Goal: Find specific page/section: Find specific page/section

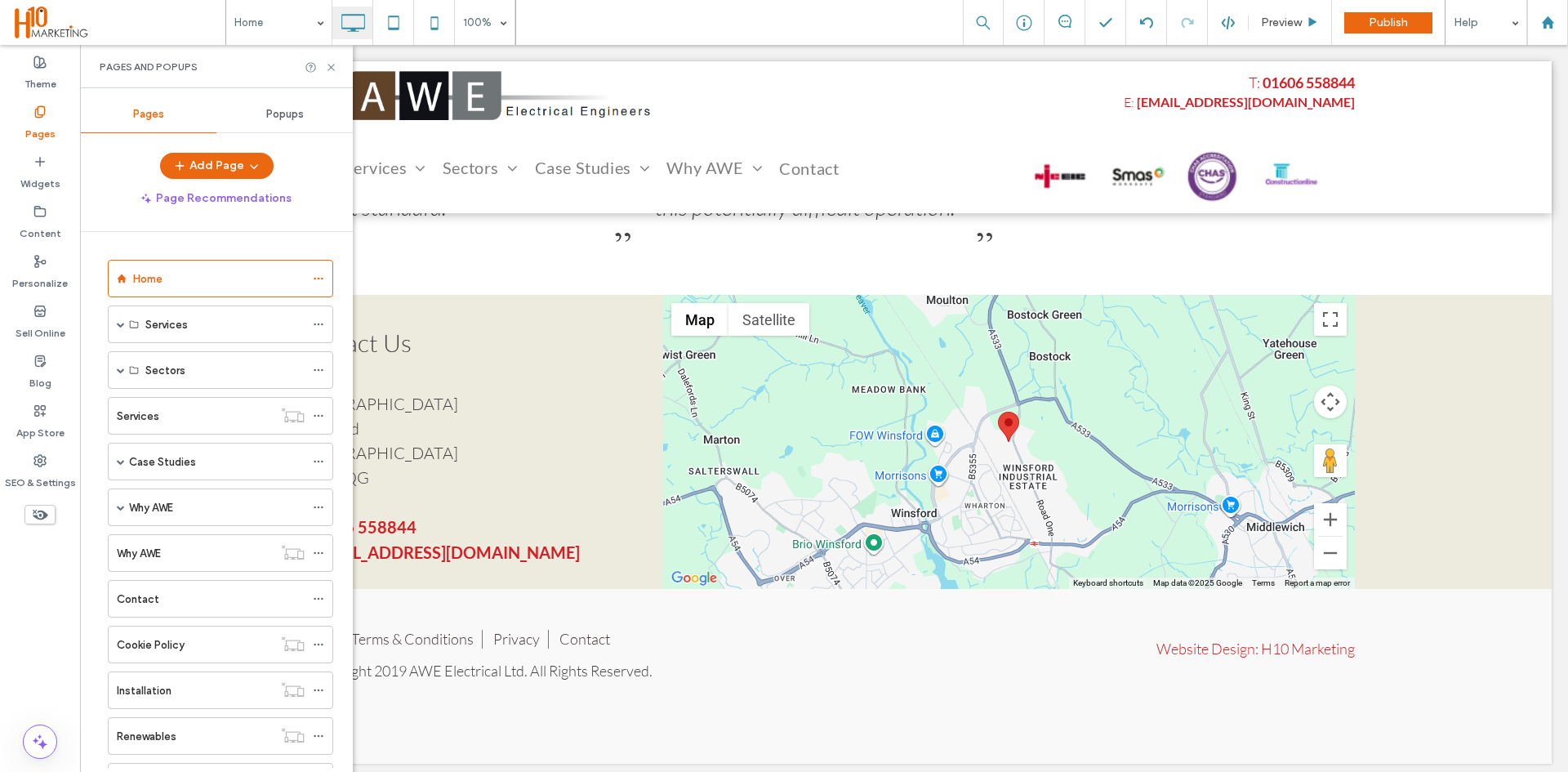
scroll to position [257, 0]
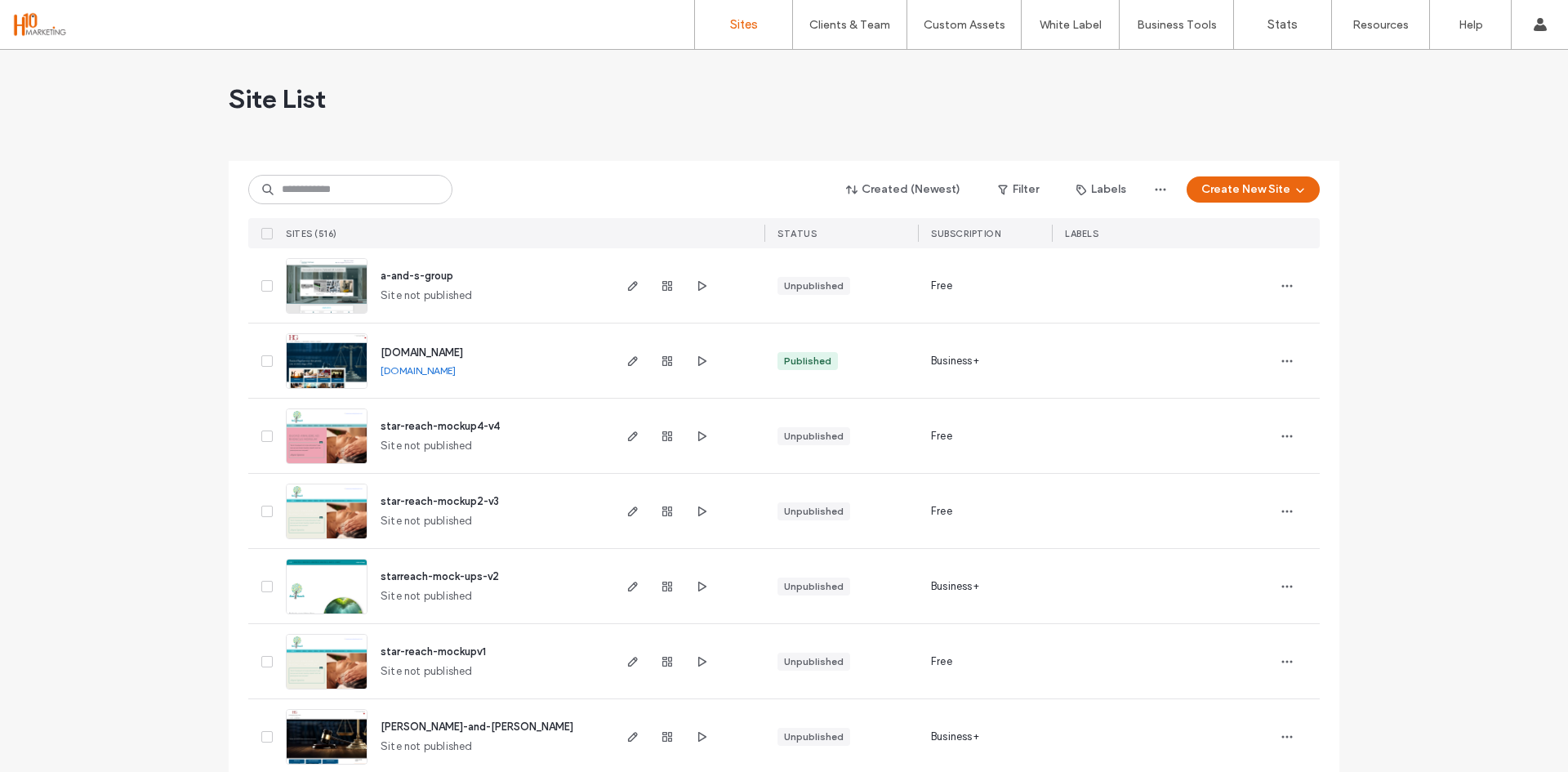
click at [460, 723] on span "haworth-and-gallagher" at bounding box center [477, 727] width 193 height 12
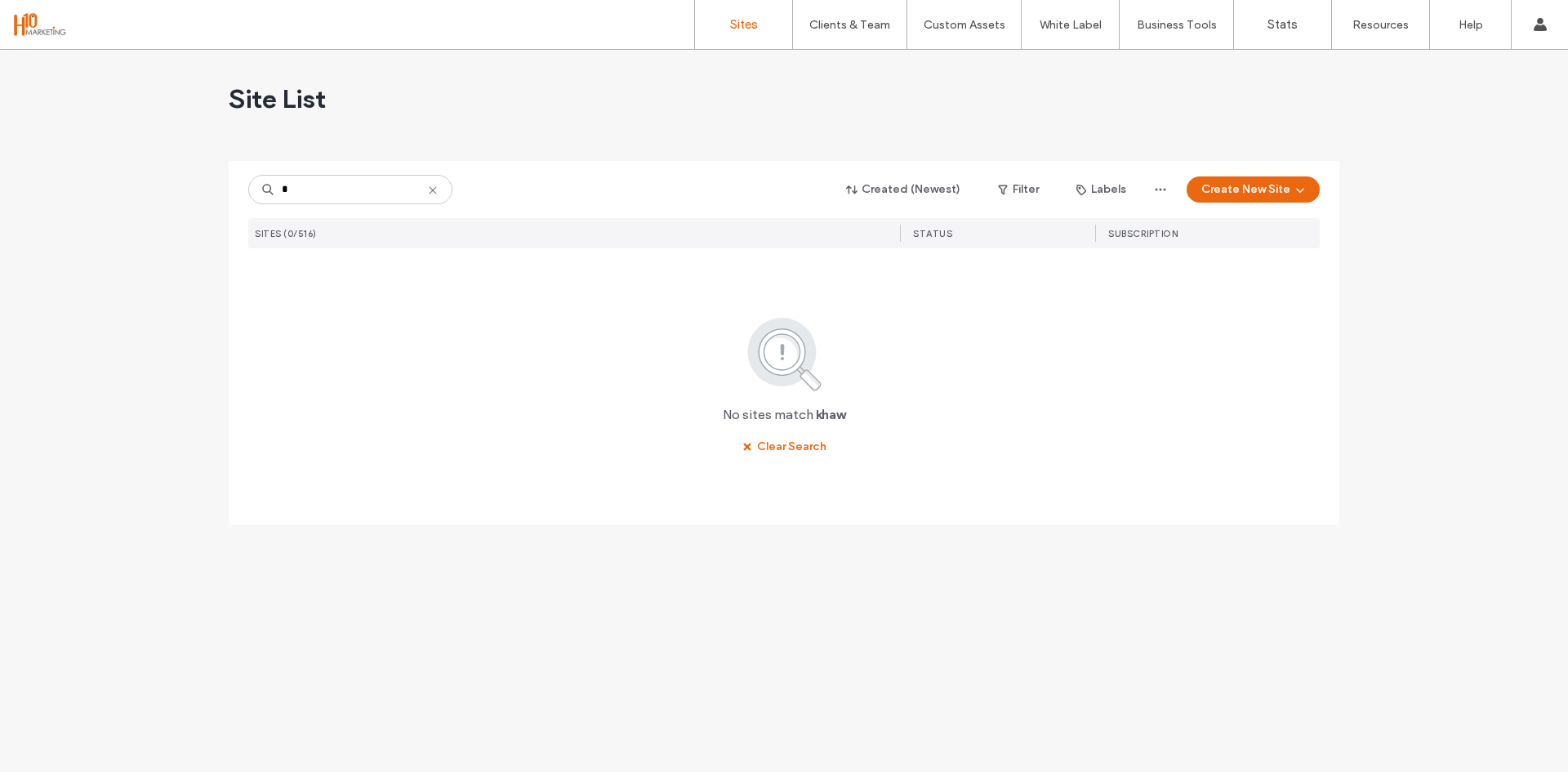
type input "*"
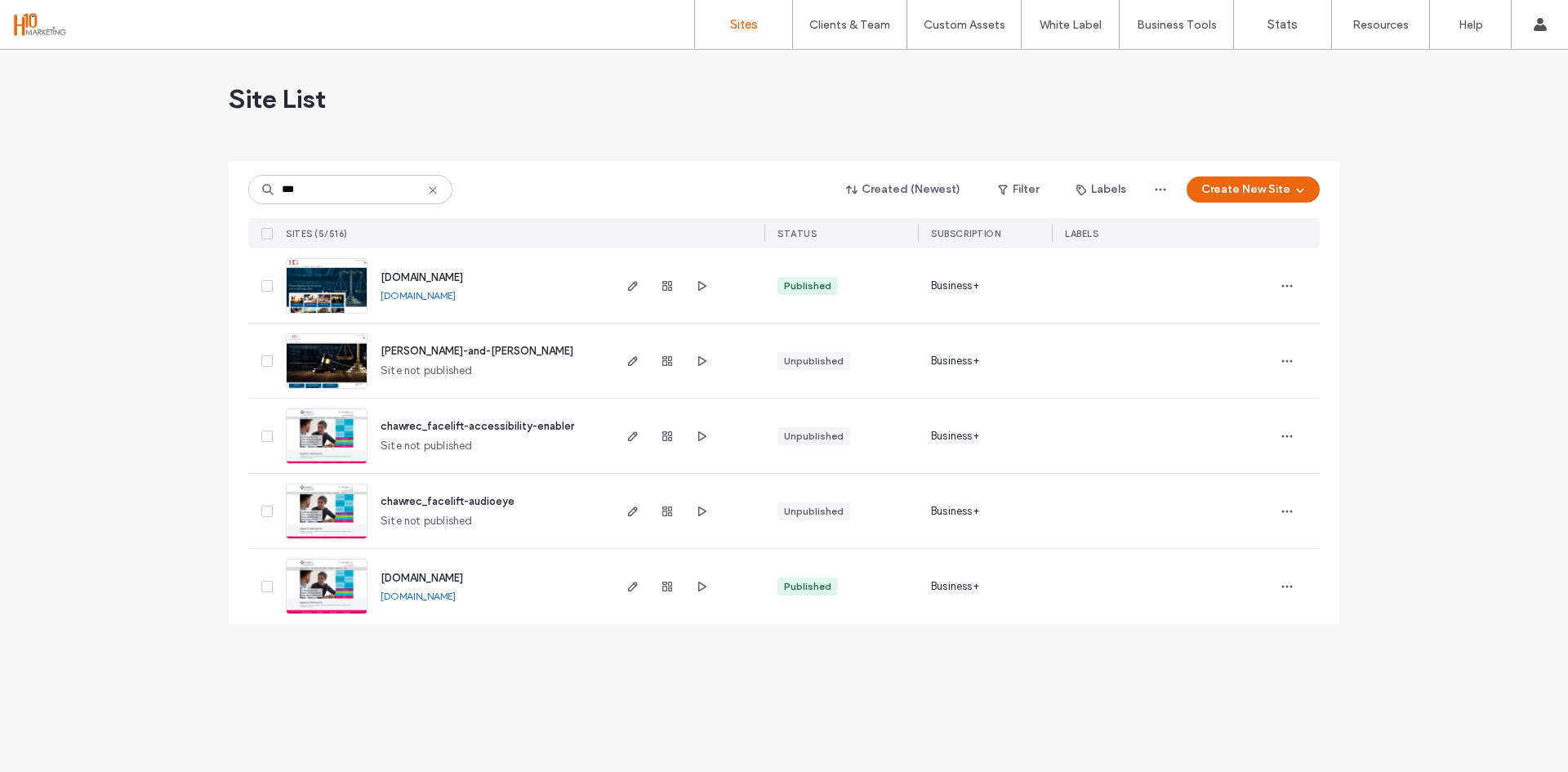
type input "***"
click at [460, 279] on span "www.hgsolicitors.co.uk" at bounding box center [421, 277] width 83 height 12
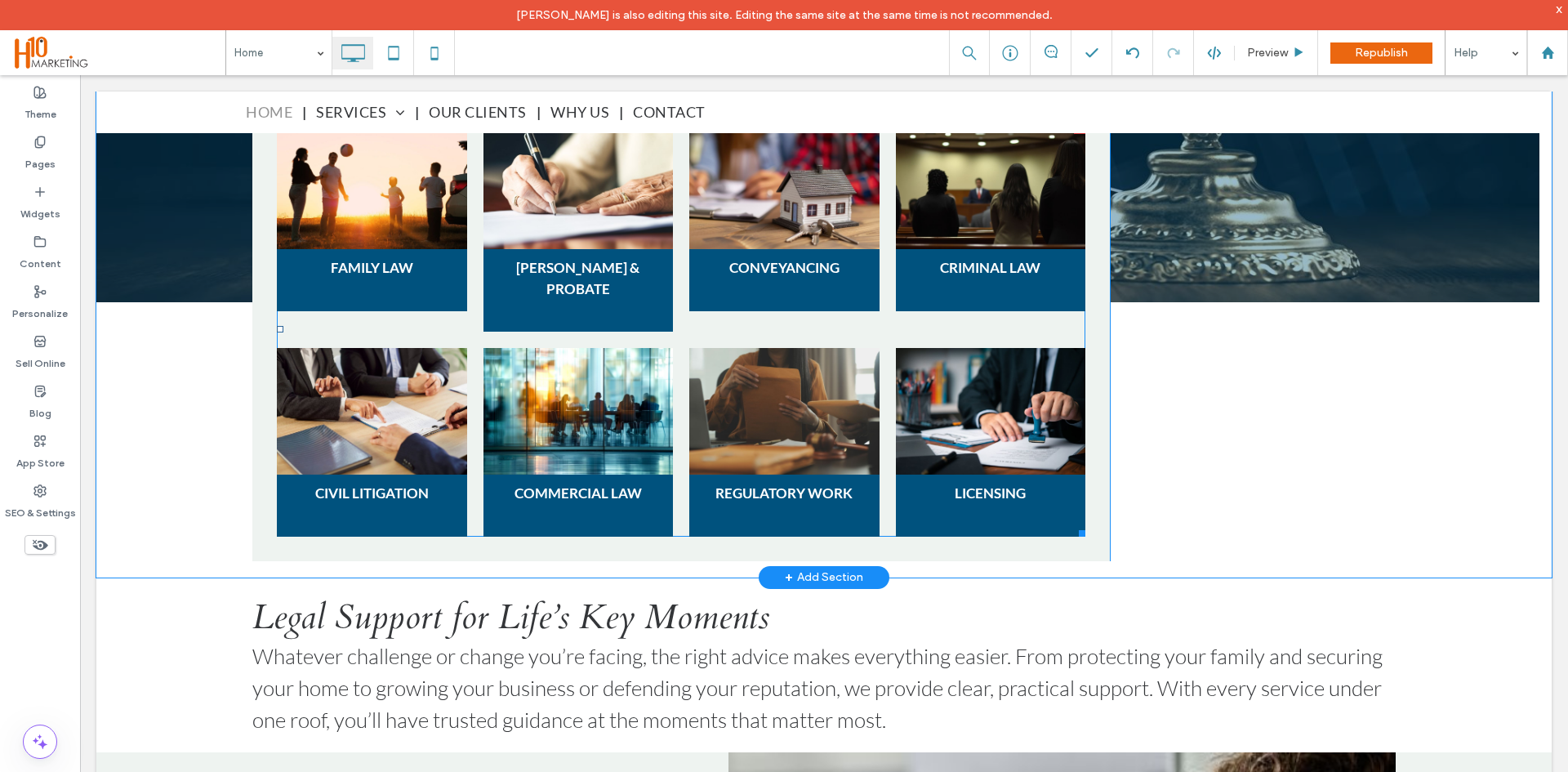
scroll to position [572, 0]
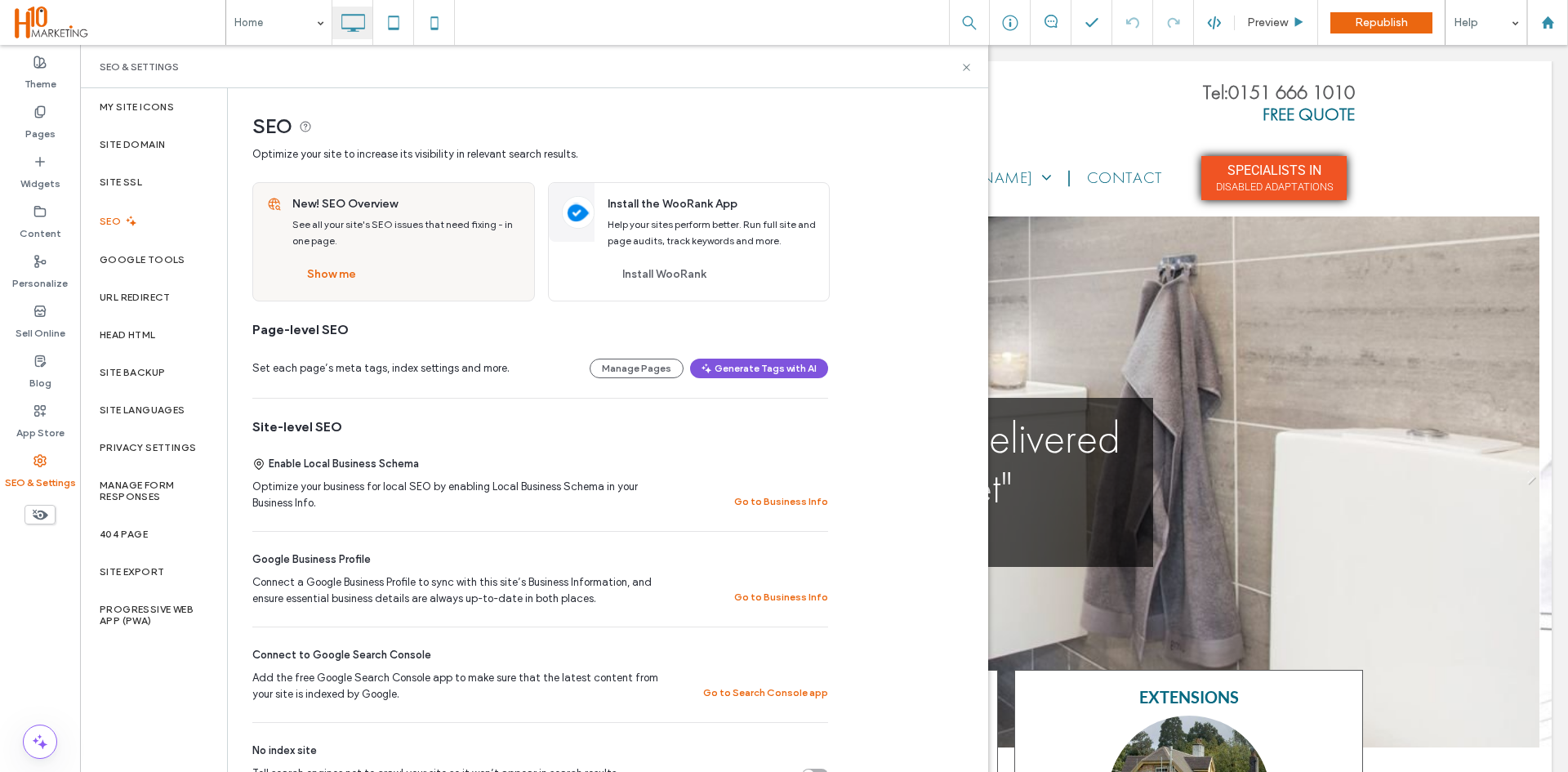
click at [799, 366] on button "Generate Tags with AI" at bounding box center [759, 368] width 138 height 20
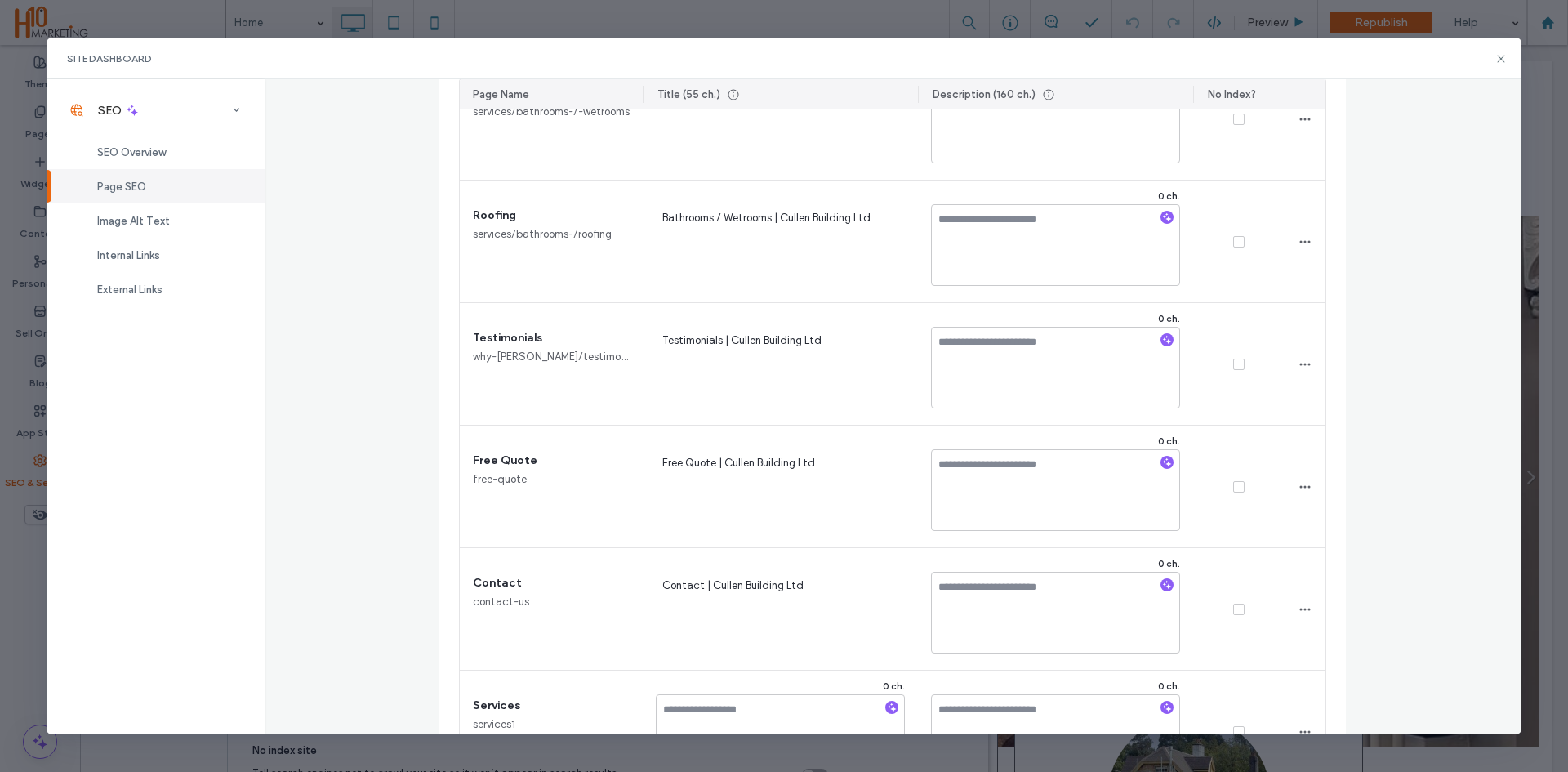
scroll to position [1225, 0]
